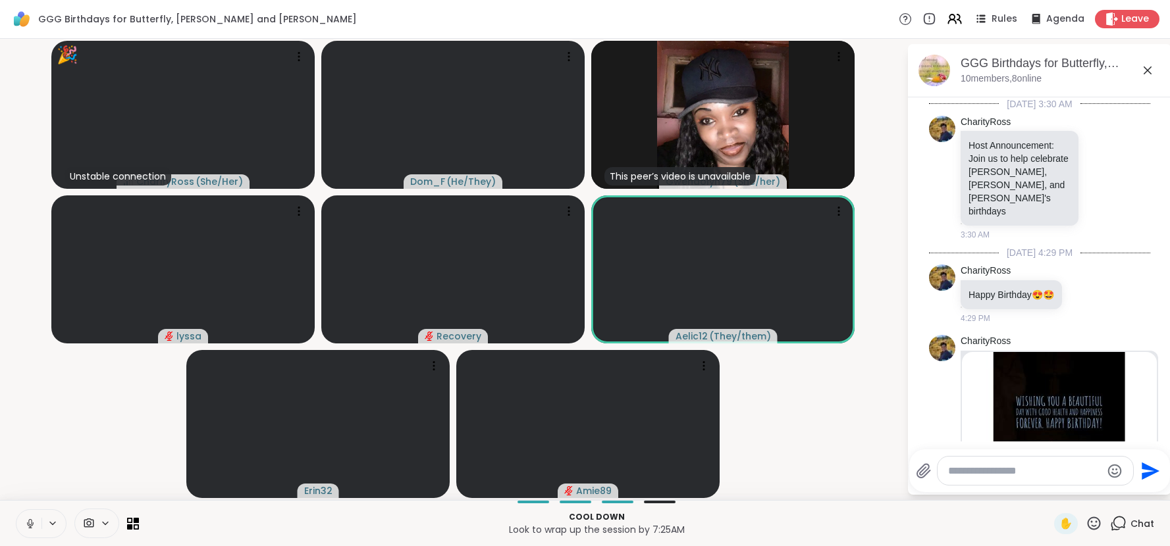
click at [1093, 524] on icon at bounding box center [1094, 523] width 16 height 16
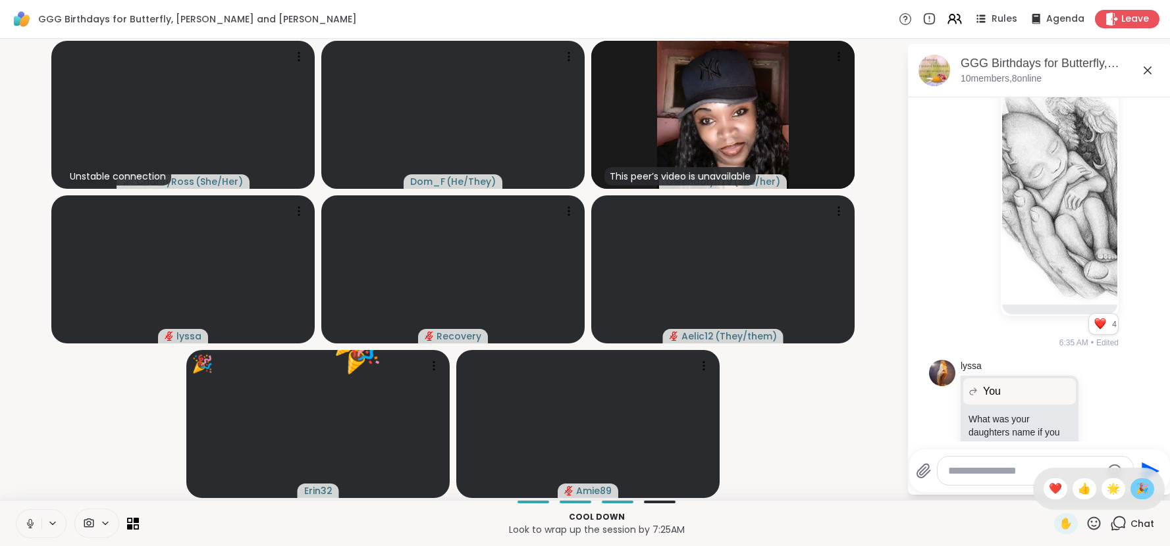
click at [1145, 493] on span "🎉" at bounding box center [1142, 489] width 13 height 16
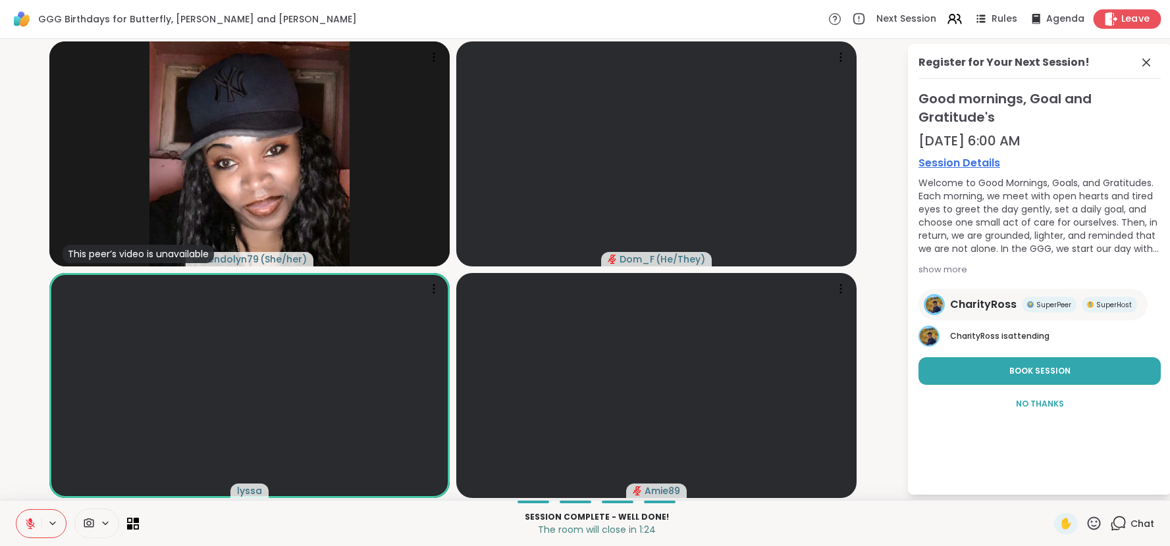
click at [1099, 24] on div "Leave" at bounding box center [1127, 18] width 68 height 19
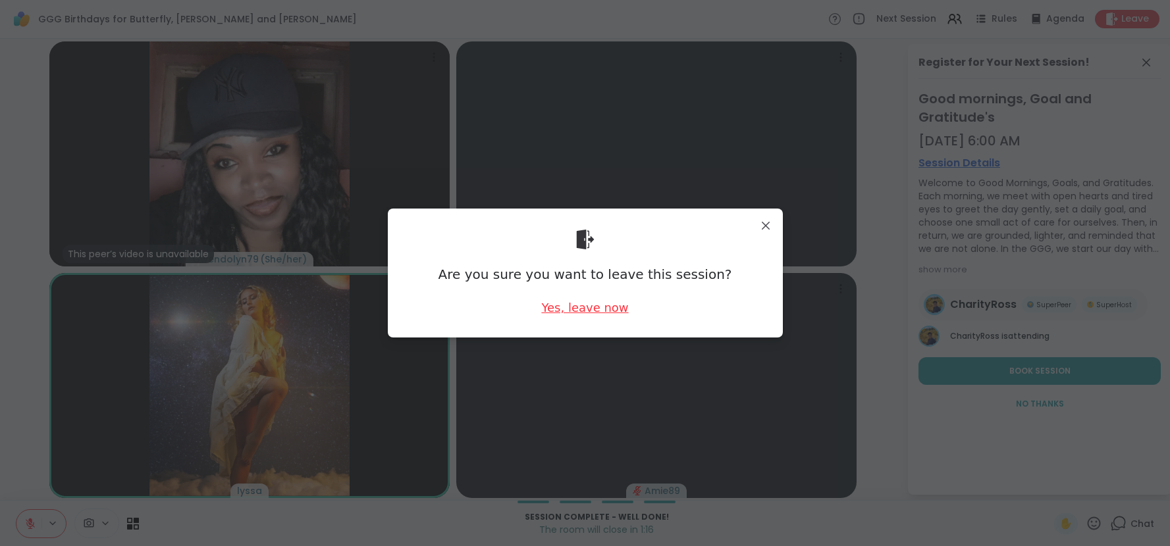
click at [575, 314] on div "Yes, leave now" at bounding box center [584, 308] width 87 height 16
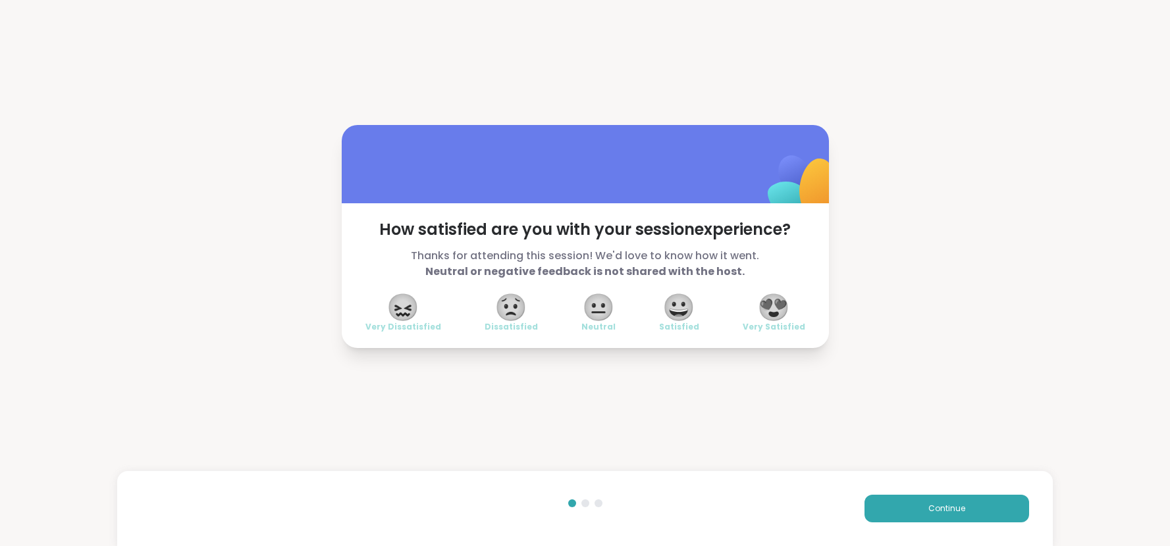
click at [784, 315] on span "😍" at bounding box center [773, 308] width 33 height 24
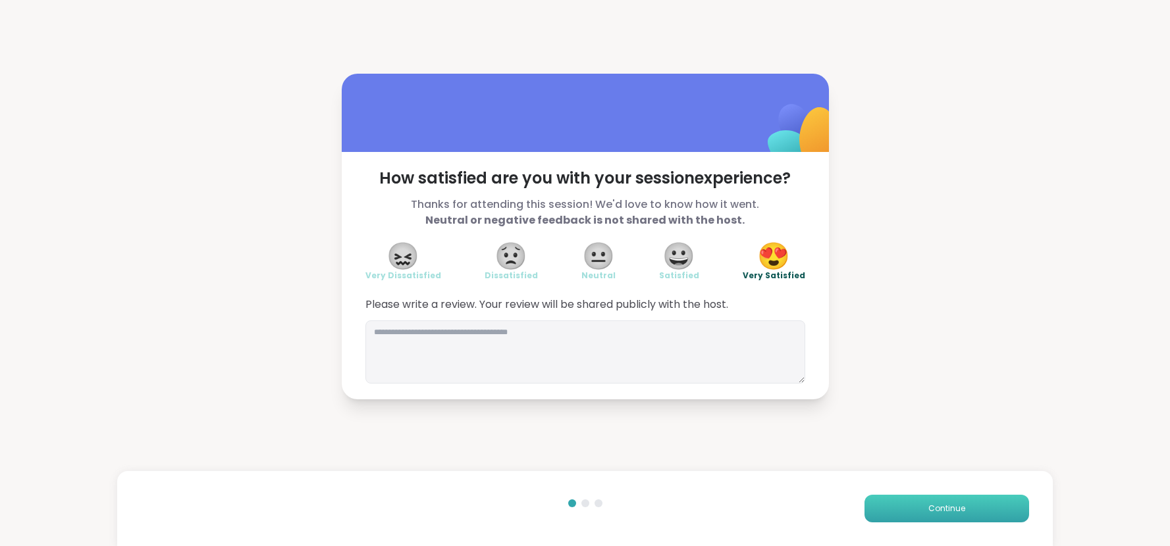
click at [895, 503] on button "Continue" at bounding box center [946, 509] width 165 height 28
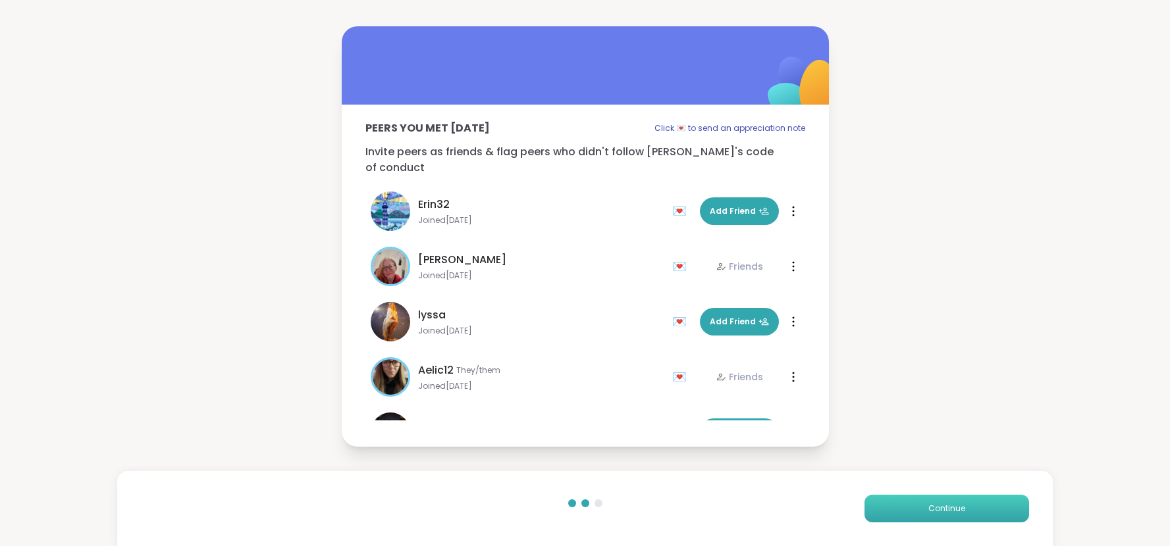
click at [895, 503] on button "Continue" at bounding box center [946, 509] width 165 height 28
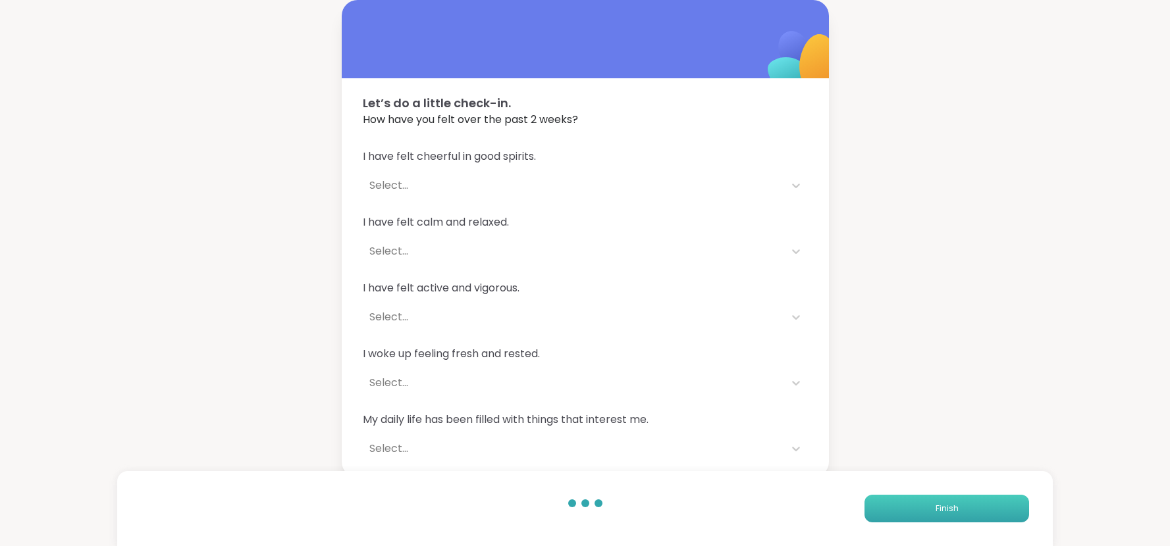
click at [895, 503] on button "Finish" at bounding box center [946, 509] width 165 height 28
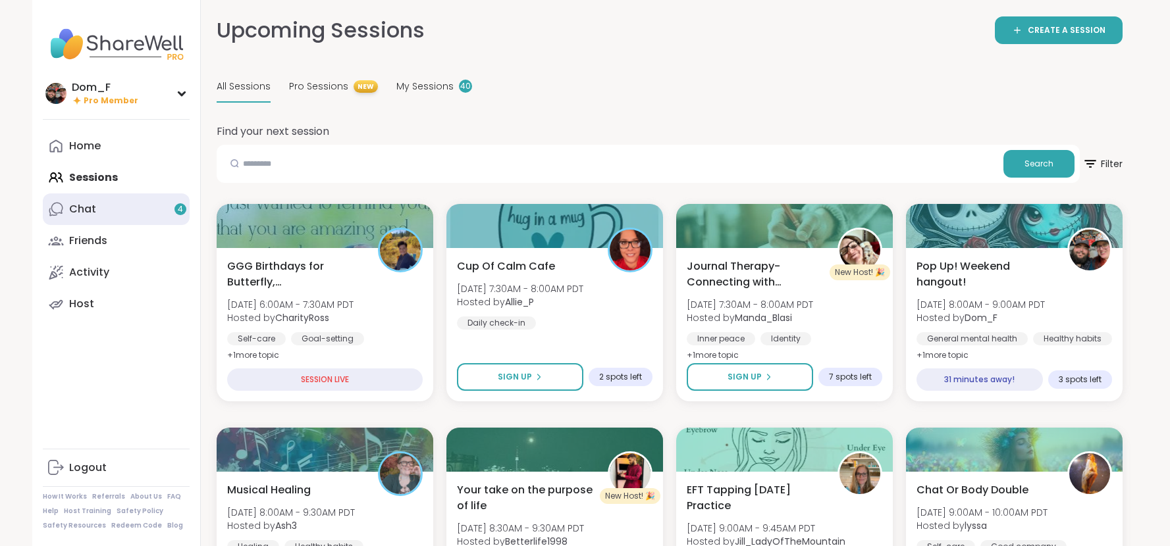
click at [102, 209] on link "Chat 4" at bounding box center [116, 210] width 147 height 32
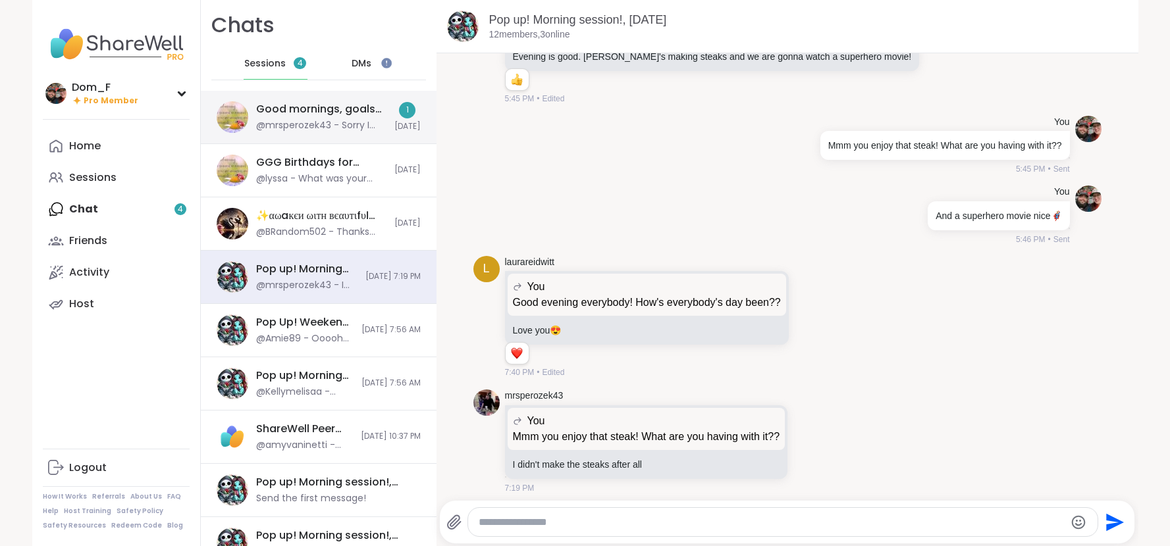
click at [375, 128] on div "@mrsperozek43 - Sorry I have missed you guys, I have been so tired. I am cuttin…" at bounding box center [321, 125] width 130 height 13
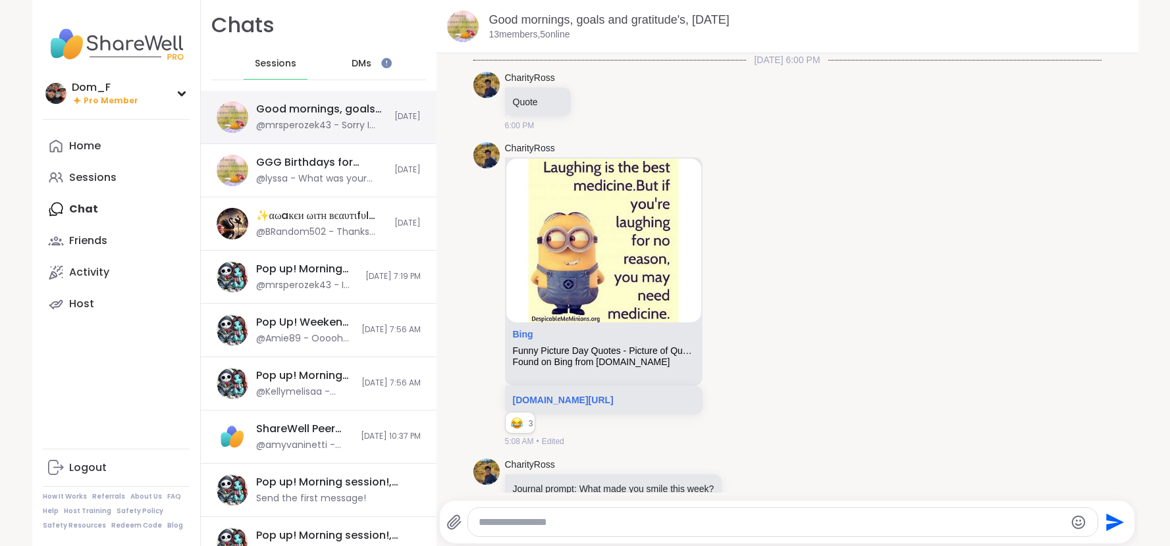
scroll to position [5179, 0]
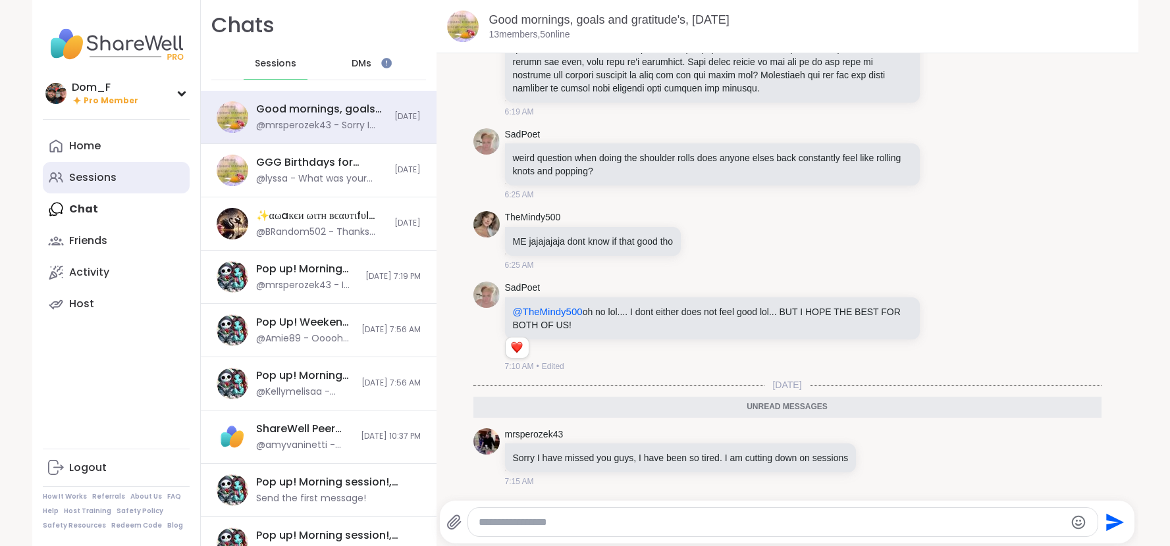
click at [144, 183] on link "Sessions" at bounding box center [116, 178] width 147 height 32
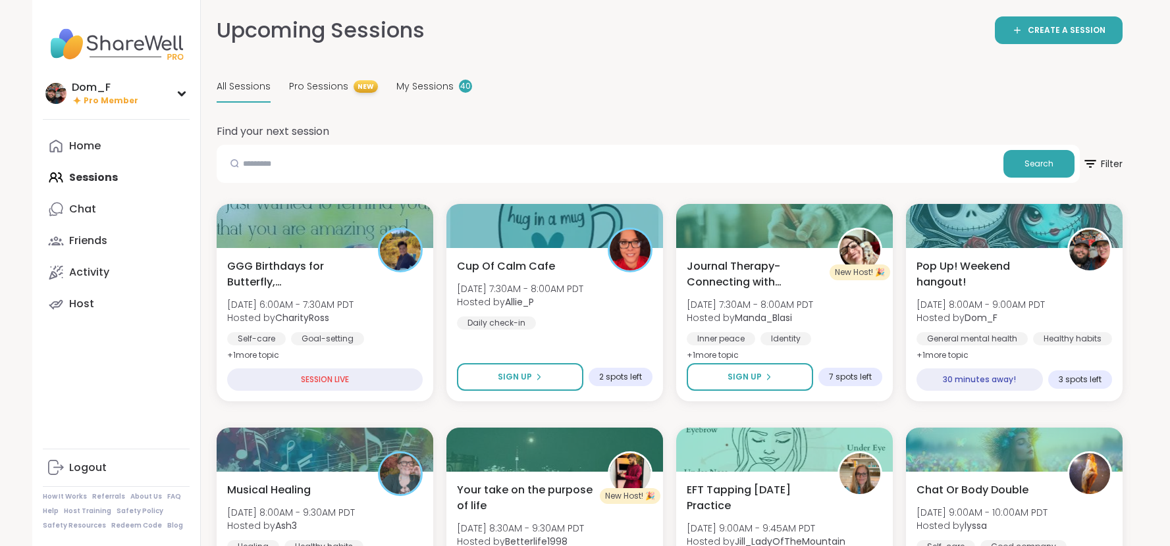
click at [144, 183] on div "Home Sessions Chat Friends Activity Host" at bounding box center [116, 225] width 147 height 190
